Goal: Find specific page/section: Find specific page/section

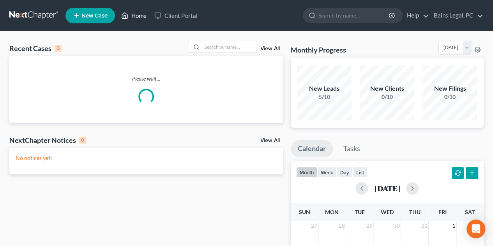
click at [140, 20] on link "Home" at bounding box center [133, 16] width 33 height 14
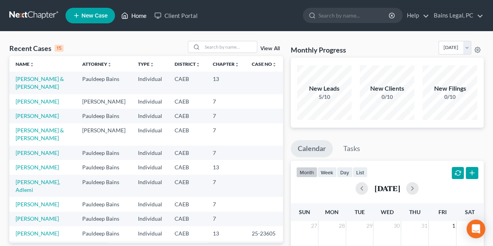
click at [139, 17] on link "Home" at bounding box center [133, 16] width 33 height 14
click at [222, 48] on input "search" at bounding box center [229, 46] width 55 height 11
click at [143, 12] on link "Home" at bounding box center [133, 16] width 33 height 14
click at [216, 51] on input "search" at bounding box center [229, 46] width 55 height 11
click at [143, 16] on link "Home" at bounding box center [133, 16] width 33 height 14
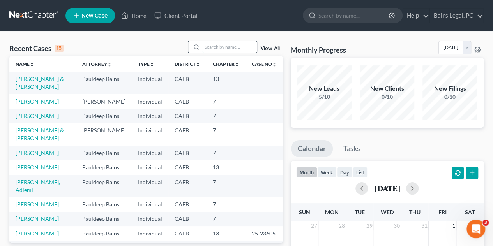
click at [217, 48] on input "search" at bounding box center [229, 46] width 55 height 11
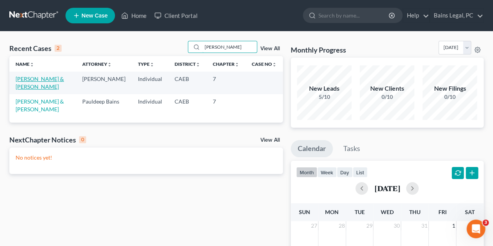
type input "[PERSON_NAME]"
click at [30, 76] on link "[PERSON_NAME] & [PERSON_NAME]" at bounding box center [40, 83] width 48 height 14
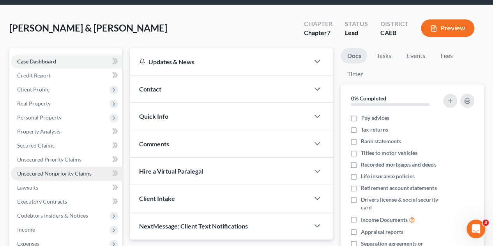
scroll to position [39, 0]
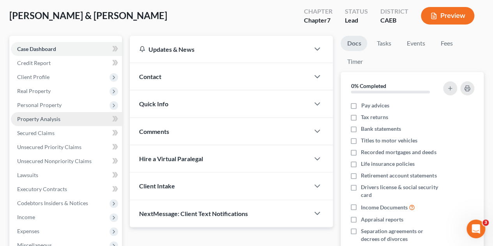
click at [43, 117] on span "Property Analysis" at bounding box center [38, 119] width 43 height 7
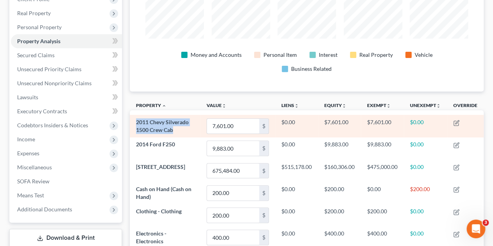
drag, startPoint x: 135, startPoint y: 120, endPoint x: 175, endPoint y: 131, distance: 41.6
click at [175, 131] on td "2011 Chevy Silverado 1500 Crew Cab" at bounding box center [165, 126] width 70 height 22
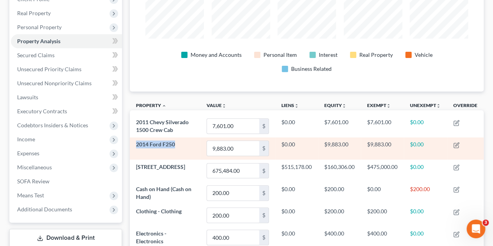
drag, startPoint x: 180, startPoint y: 146, endPoint x: 140, endPoint y: 147, distance: 39.4
click at [137, 147] on td "2014 Ford F250" at bounding box center [165, 148] width 70 height 22
click at [172, 150] on td "2014 Ford F250" at bounding box center [165, 148] width 70 height 22
drag, startPoint x: 182, startPoint y: 148, endPoint x: 136, endPoint y: 144, distance: 46.9
click at [136, 144] on td "2014 Ford F250" at bounding box center [165, 148] width 70 height 22
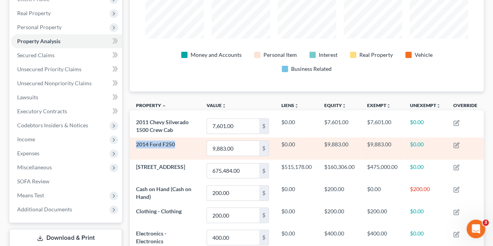
click at [134, 143] on td "2014 Ford F250" at bounding box center [165, 148] width 70 height 22
drag, startPoint x: 135, startPoint y: 142, endPoint x: 176, endPoint y: 144, distance: 40.6
click at [176, 144] on td "2014 Ford F250" at bounding box center [165, 148] width 70 height 22
click at [177, 144] on td "2014 Ford F250" at bounding box center [165, 148] width 70 height 22
click at [184, 145] on td "2014 Ford F250" at bounding box center [165, 148] width 70 height 22
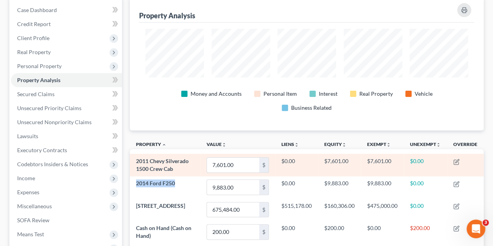
scroll to position [117, 0]
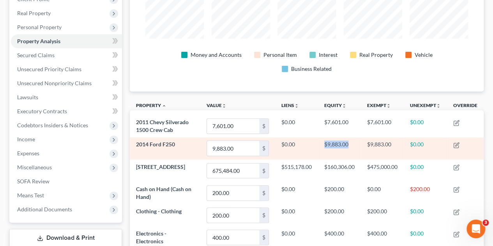
drag, startPoint x: 319, startPoint y: 147, endPoint x: 351, endPoint y: 147, distance: 32.3
click at [351, 147] on td "$9,883.00" at bounding box center [339, 148] width 43 height 22
click at [350, 148] on td "$9,883.00" at bounding box center [339, 148] width 43 height 22
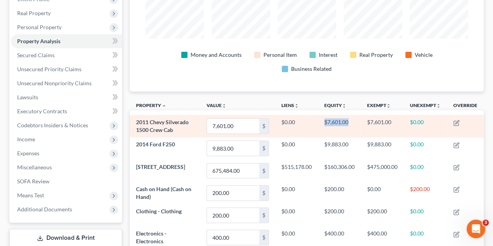
drag, startPoint x: 322, startPoint y: 122, endPoint x: 354, endPoint y: 135, distance: 35.2
click at [355, 134] on td "$7,601.00" at bounding box center [339, 126] width 43 height 22
click at [354, 135] on td "$7,601.00" at bounding box center [339, 126] width 43 height 22
